Goal: Navigation & Orientation: Find specific page/section

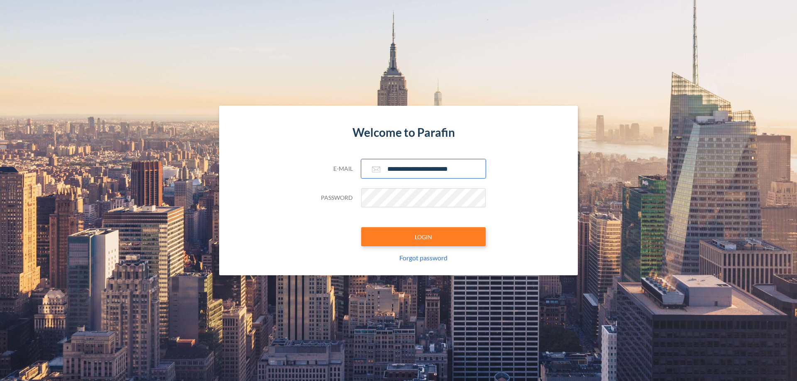
type input "**********"
click at [423, 237] on button "LOGIN" at bounding box center [423, 236] width 125 height 19
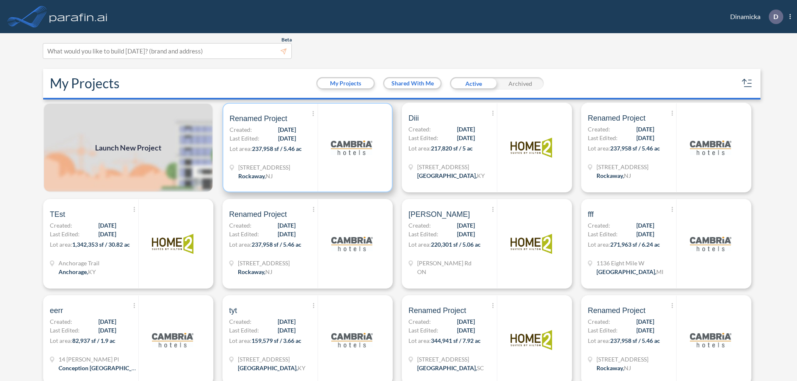
scroll to position [2, 0]
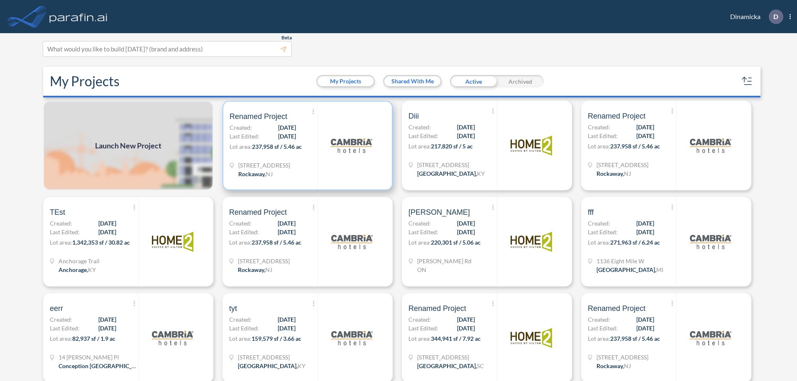
click at [306, 146] on p "Lot area: 237,958 sf / 5.46 ac" at bounding box center [274, 148] width 88 height 12
